Goal: Task Accomplishment & Management: Manage account settings

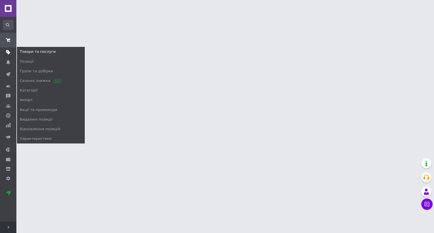
click at [10, 53] on span at bounding box center [8, 52] width 16 height 5
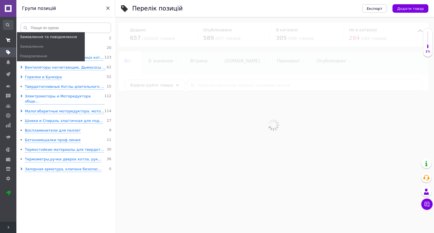
click at [6, 43] on span at bounding box center [8, 40] width 16 height 10
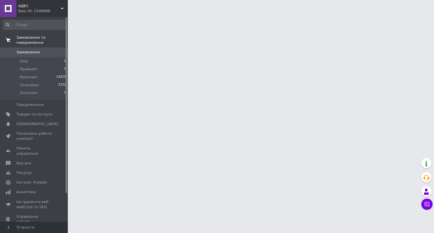
click at [8, 34] on link "Замовлення та повідомлення" at bounding box center [34, 40] width 69 height 15
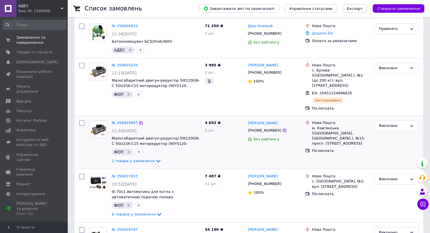
scroll to position [136, 0]
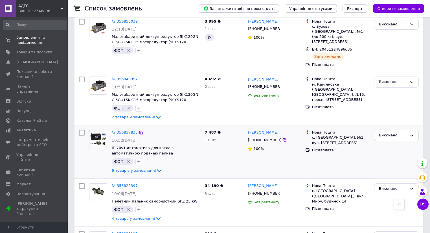
click at [123, 130] on link "№ 356837833" at bounding box center [125, 132] width 26 height 4
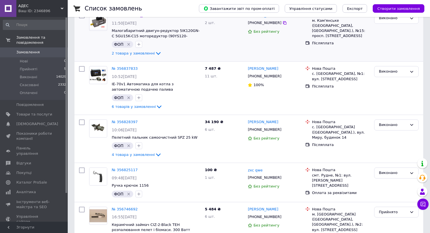
scroll to position [271, 0]
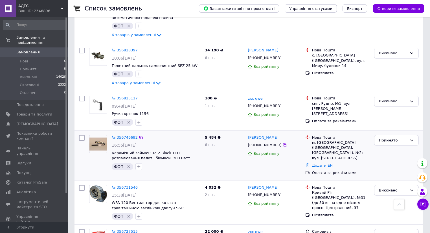
click at [121, 135] on link "№ 356746692" at bounding box center [125, 137] width 26 height 4
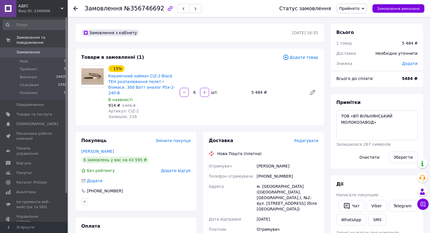
drag, startPoint x: 19, startPoint y: 1, endPoint x: 149, endPoint y: 125, distance: 179.7
click at [149, 125] on div "Замовлення з кабінету 11.08.2025 | 16:55 Товари в замовленні (1) Додати товар -…" at bounding box center [199, 214] width 255 height 381
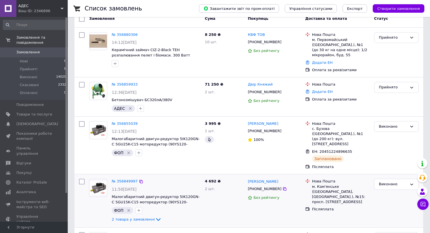
scroll to position [23, 0]
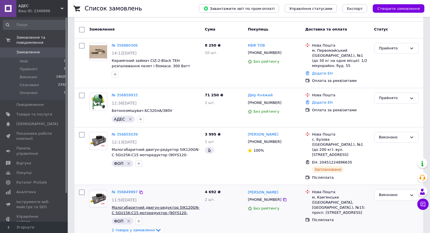
click at [155, 205] on span "Малогабаритний двигун-редуктор 5IK120GN-C 5GU15K-C15 моторедуктор (90YS120-90GF…" at bounding box center [156, 212] width 88 height 15
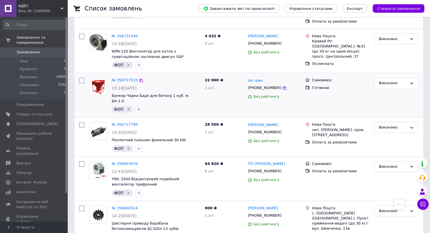
scroll to position [429, 0]
